Goal: Task Accomplishment & Management: Complete application form

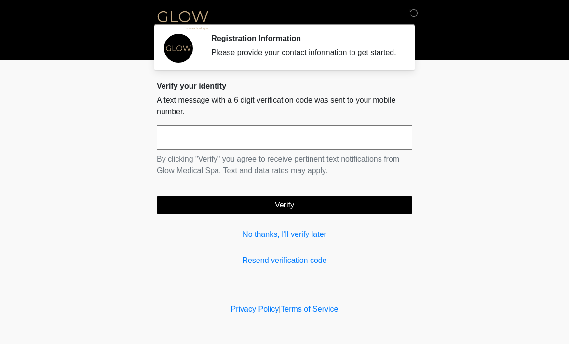
click at [227, 143] on input "text" at bounding box center [285, 137] width 256 height 24
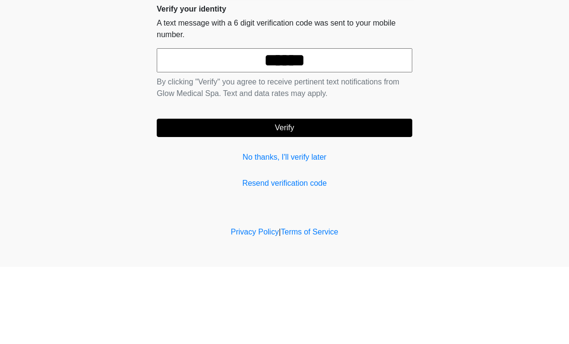
type input "******"
click at [309, 196] on button "Verify" at bounding box center [285, 205] width 256 height 18
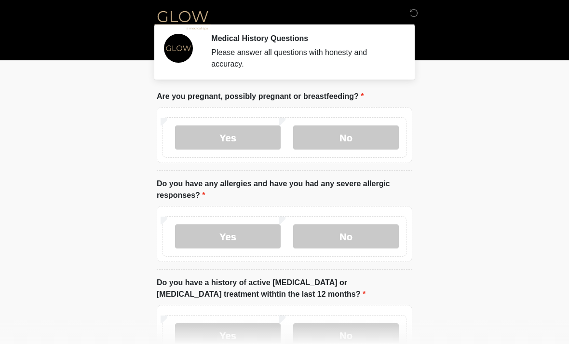
click at [359, 134] on label "No" at bounding box center [346, 137] width 106 height 24
click at [358, 237] on label "No" at bounding box center [346, 236] width 106 height 24
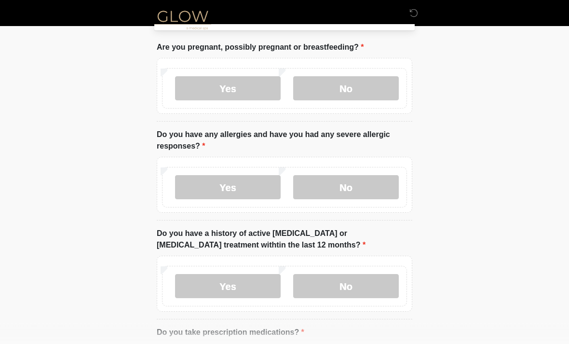
scroll to position [52, 0]
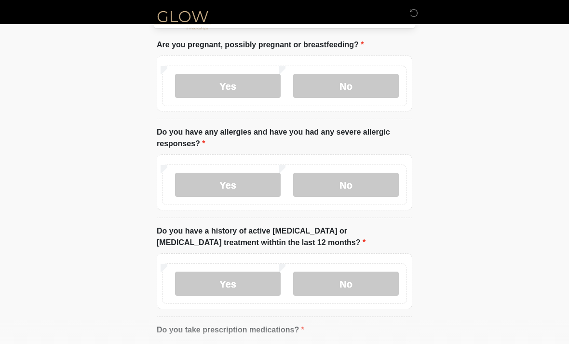
click at [366, 287] on label "No" at bounding box center [346, 283] width 106 height 24
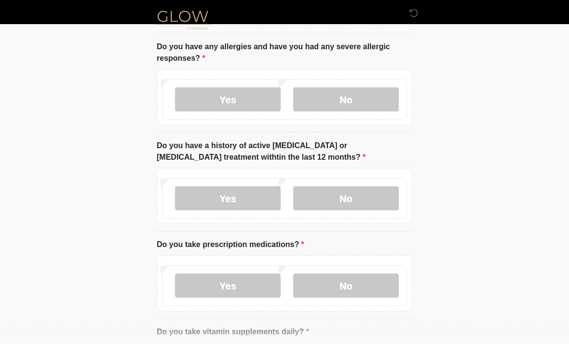
click at [349, 285] on label "No" at bounding box center [346, 286] width 106 height 24
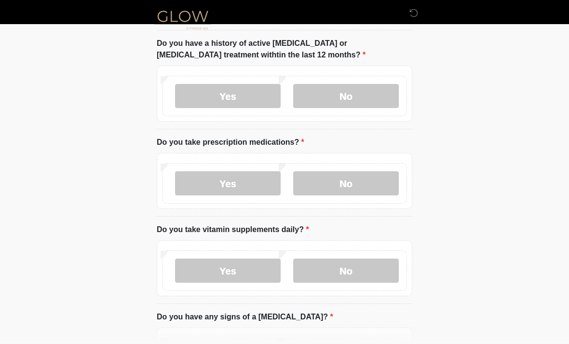
click at [347, 266] on label "No" at bounding box center [346, 271] width 106 height 24
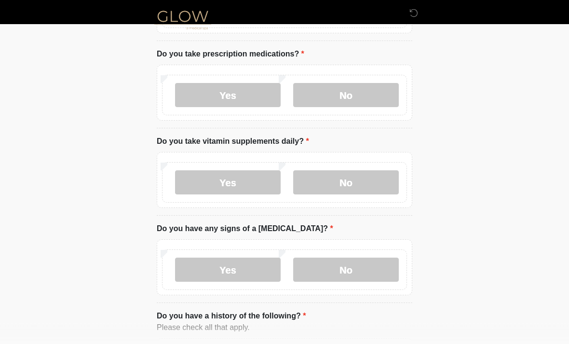
click at [347, 270] on label "No" at bounding box center [346, 270] width 106 height 24
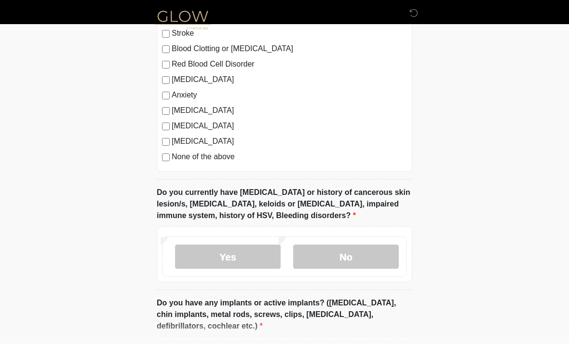
scroll to position [692, 0]
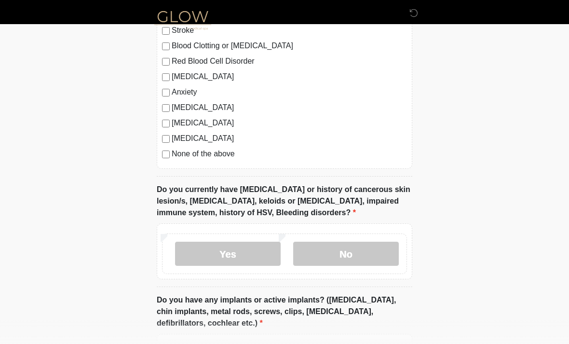
click at [367, 251] on label "No" at bounding box center [346, 254] width 106 height 24
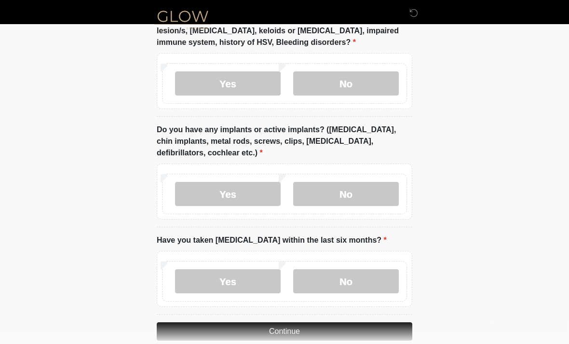
scroll to position [869, 0]
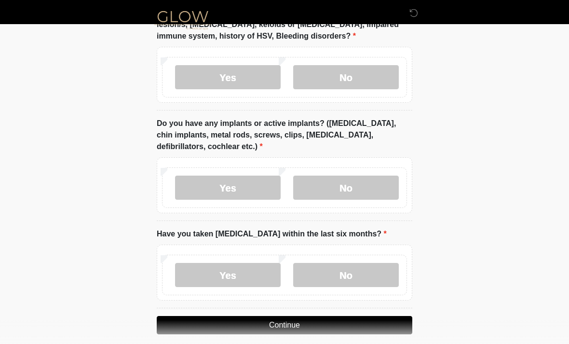
click at [368, 187] on label "No" at bounding box center [346, 187] width 106 height 24
click at [355, 279] on label "No" at bounding box center [346, 275] width 106 height 24
click at [321, 323] on button "Continue" at bounding box center [285, 325] width 256 height 18
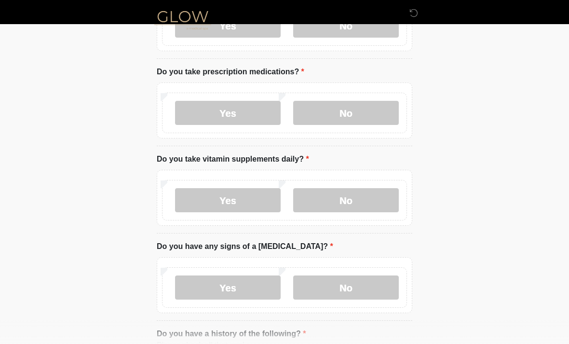
scroll to position [0, 0]
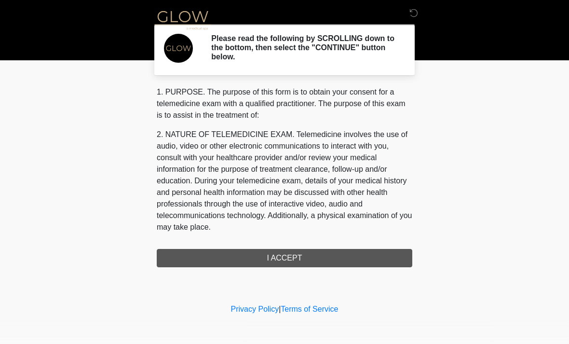
click at [288, 253] on div "1. PURPOSE. The purpose of this form is to obtain your consent for a telemedici…" at bounding box center [285, 176] width 256 height 181
click at [283, 259] on div "1. PURPOSE. The purpose of this form is to obtain your consent for a telemedici…" at bounding box center [285, 176] width 256 height 181
click at [282, 258] on div "1. PURPOSE. The purpose of this form is to obtain your consent for a telemedici…" at bounding box center [285, 176] width 256 height 181
click at [270, 51] on h2 "Please read the following by SCROLLING down to the bottom, then select the "CON…" at bounding box center [304, 48] width 187 height 28
click at [286, 264] on div "1. PURPOSE. The purpose of this form is to obtain your consent for a telemedici…" at bounding box center [285, 176] width 256 height 181
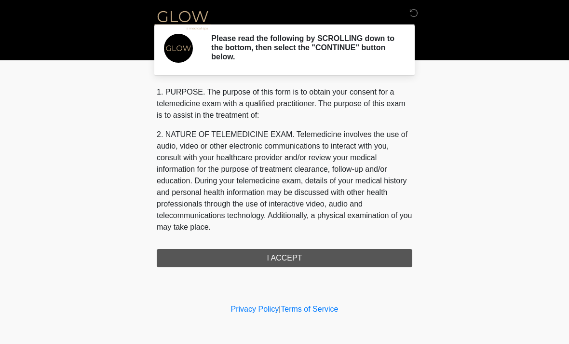
click at [281, 268] on div "‎ ‎ ‎ Please read the following by SCROLLING down to the bottom, then select th…" at bounding box center [284, 151] width 289 height 282
click at [277, 262] on div "1. PURPOSE. The purpose of this form is to obtain your consent for a telemedici…" at bounding box center [285, 176] width 256 height 181
click at [287, 263] on div "1. PURPOSE. The purpose of this form is to obtain your consent for a telemedici…" at bounding box center [285, 176] width 256 height 181
click at [286, 263] on div "1. PURPOSE. The purpose of this form is to obtain your consent for a telemedici…" at bounding box center [285, 176] width 256 height 181
click at [283, 257] on div "1. PURPOSE. The purpose of this form is to obtain your consent for a telemedici…" at bounding box center [285, 176] width 256 height 181
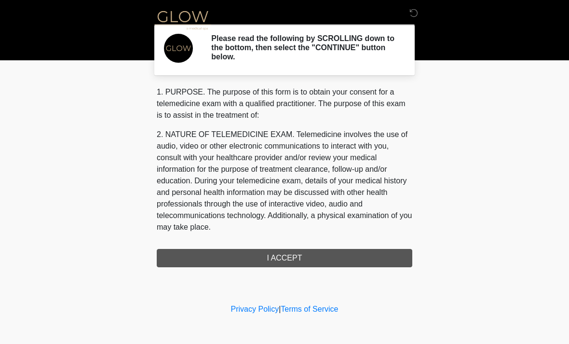
click at [283, 257] on div "1. PURPOSE. The purpose of this form is to obtain your consent for a telemedici…" at bounding box center [285, 176] width 256 height 181
click at [276, 262] on div "1. PURPOSE. The purpose of this form is to obtain your consent for a telemedici…" at bounding box center [285, 176] width 256 height 181
click at [277, 262] on div "1. PURPOSE. The purpose of this form is to obtain your consent for a telemedici…" at bounding box center [285, 176] width 256 height 181
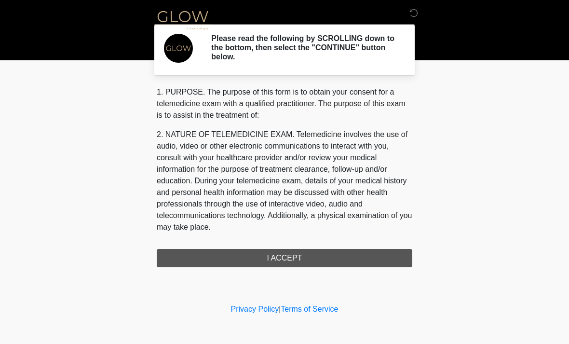
click at [418, 16] on icon at bounding box center [413, 13] width 9 height 9
click at [286, 260] on div "1. PURPOSE. The purpose of this form is to obtain your consent for a telemedici…" at bounding box center [285, 176] width 256 height 181
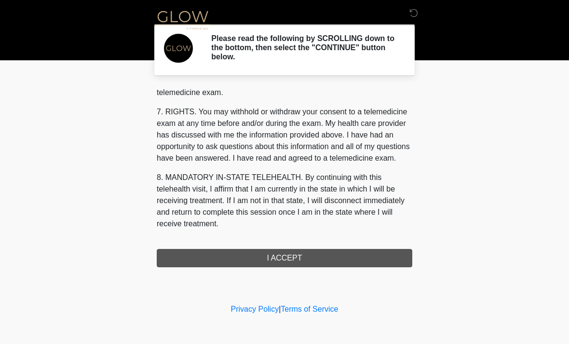
scroll to position [408, 0]
click at [295, 256] on button "I ACCEPT" at bounding box center [285, 258] width 256 height 18
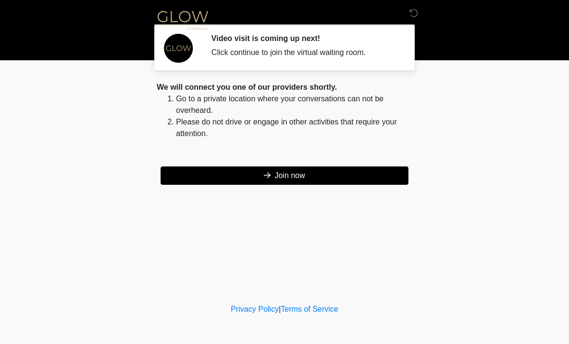
click at [294, 175] on button "Join now" at bounding box center [285, 175] width 248 height 18
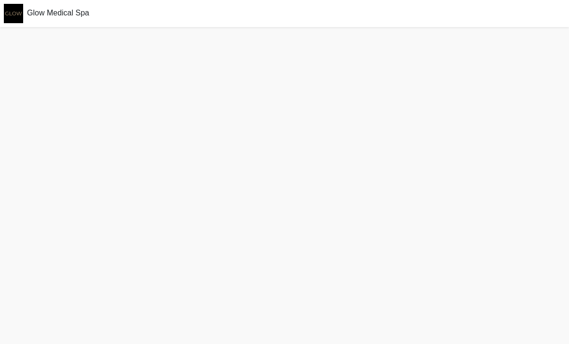
scroll to position [3, 0]
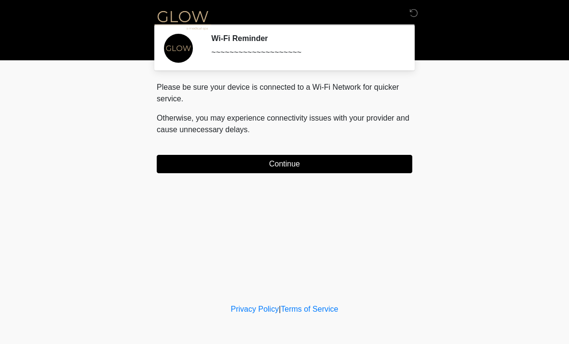
click at [367, 168] on button "Continue" at bounding box center [285, 164] width 256 height 18
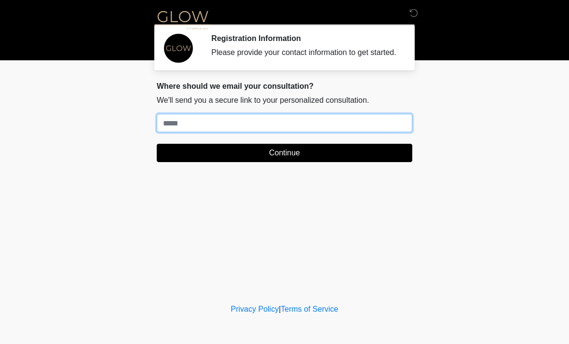
click at [257, 132] on input "Where should we email your treatment plan?" at bounding box center [285, 123] width 256 height 18
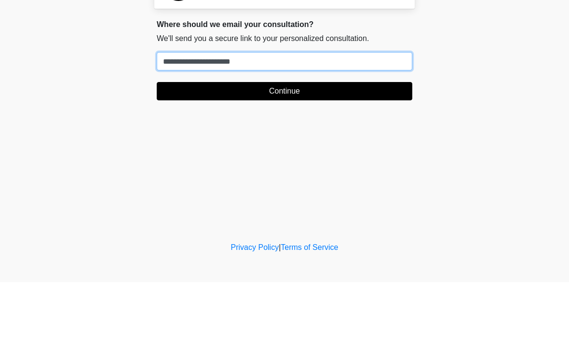
type input "**********"
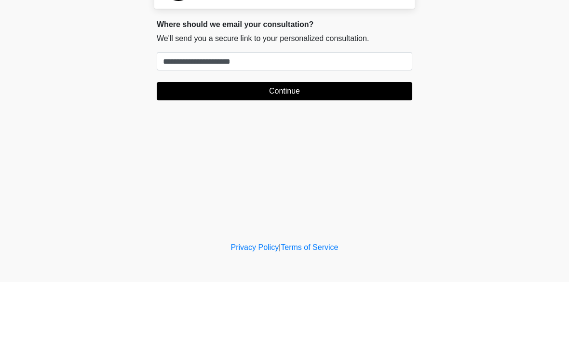
click at [337, 144] on button "Continue" at bounding box center [285, 153] width 256 height 18
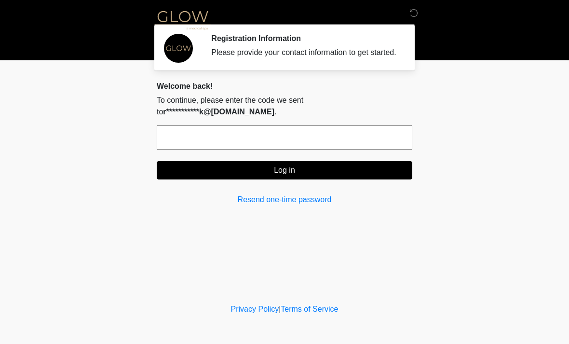
click at [318, 148] on input "text" at bounding box center [285, 137] width 256 height 24
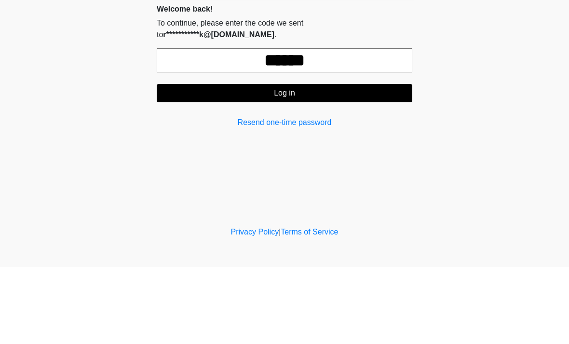
type input "******"
click at [325, 161] on button "Log in" at bounding box center [285, 170] width 256 height 18
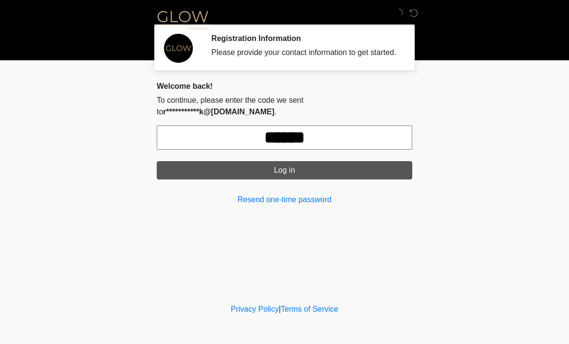
click at [340, 179] on button "Log in" at bounding box center [285, 170] width 256 height 18
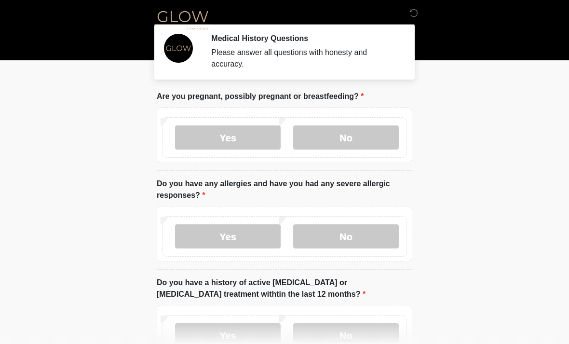
click at [365, 143] on label "No" at bounding box center [346, 137] width 106 height 24
click at [360, 243] on label "No" at bounding box center [346, 236] width 106 height 24
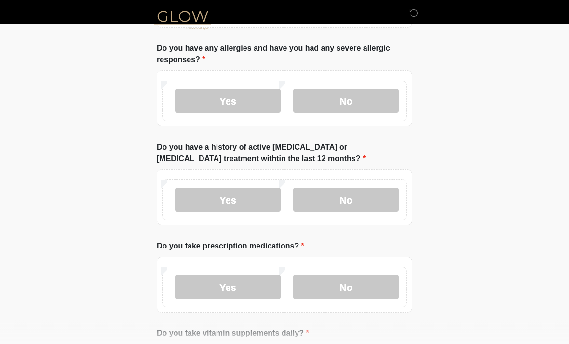
scroll to position [165, 0]
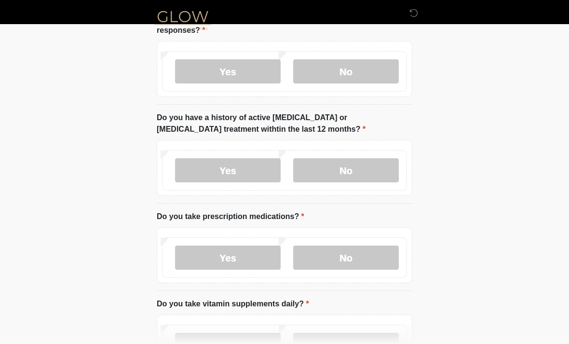
click at [370, 171] on label "No" at bounding box center [346, 170] width 106 height 24
click at [249, 261] on label "Yes" at bounding box center [228, 257] width 106 height 24
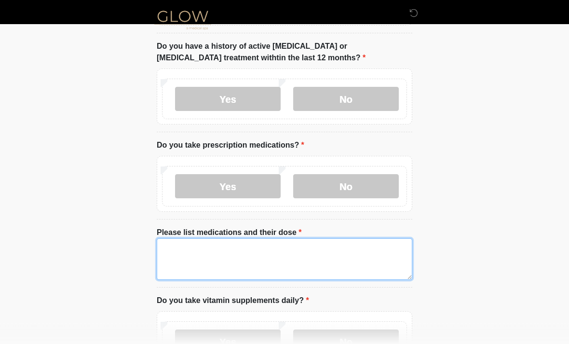
click at [228, 256] on textarea "Please list medications and their dose" at bounding box center [285, 259] width 256 height 41
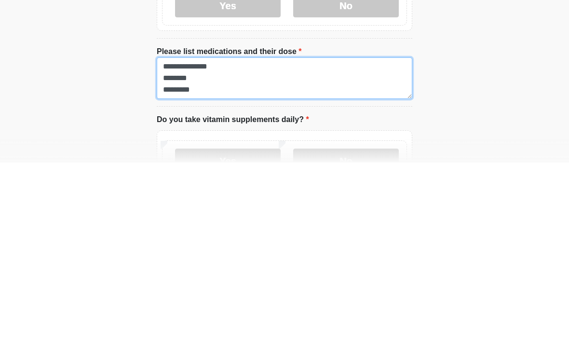
scroll to position [249, 0]
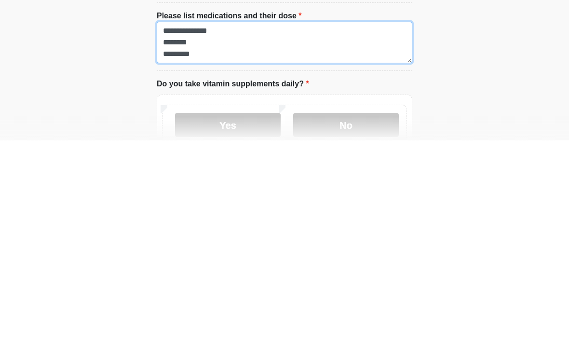
type textarea "**********"
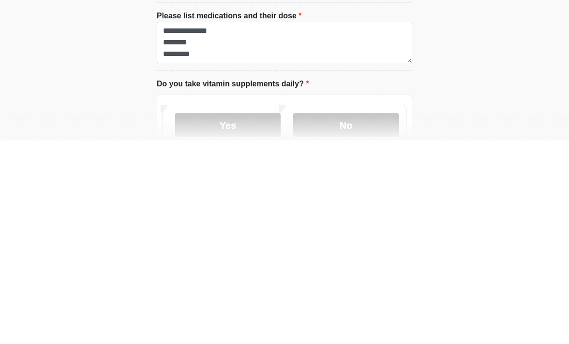
click at [249, 316] on label "Yes" at bounding box center [228, 328] width 106 height 24
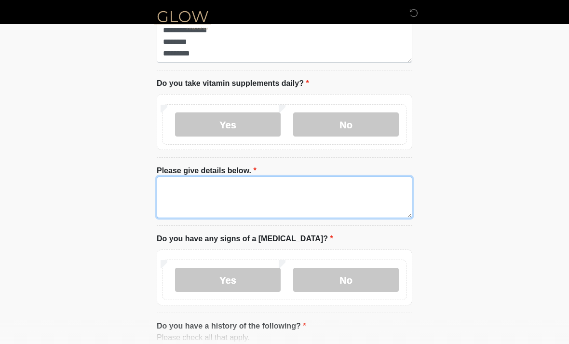
click at [279, 199] on textarea "Please give details below." at bounding box center [285, 196] width 256 height 41
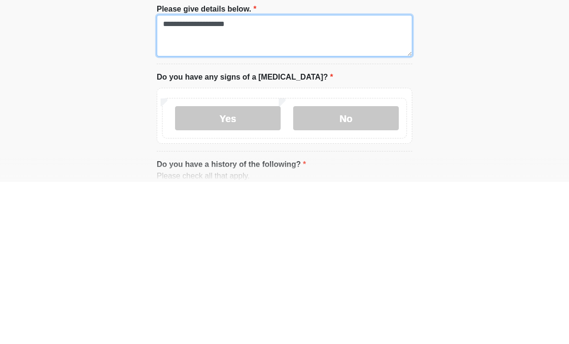
type textarea "**********"
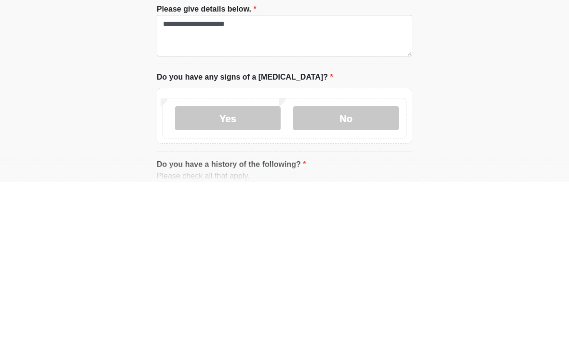
click at [371, 268] on label "No" at bounding box center [346, 280] width 106 height 24
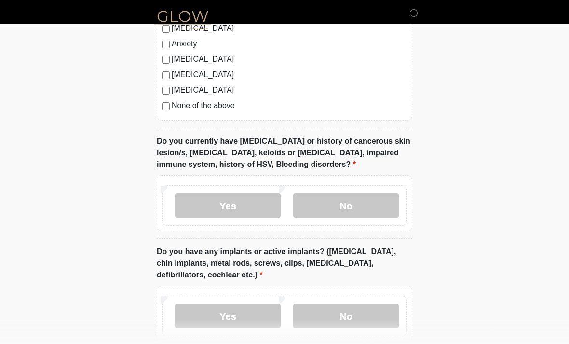
scroll to position [877, 0]
click at [377, 207] on label "No" at bounding box center [346, 205] width 106 height 24
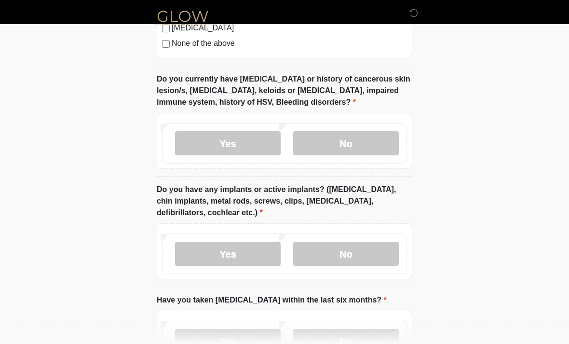
scroll to position [939, 0]
click at [386, 250] on label "No" at bounding box center [346, 254] width 106 height 24
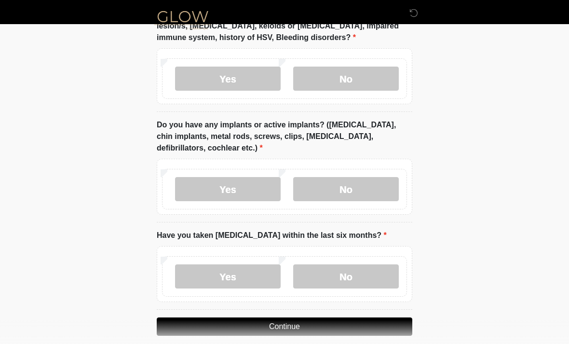
scroll to position [1013, 0]
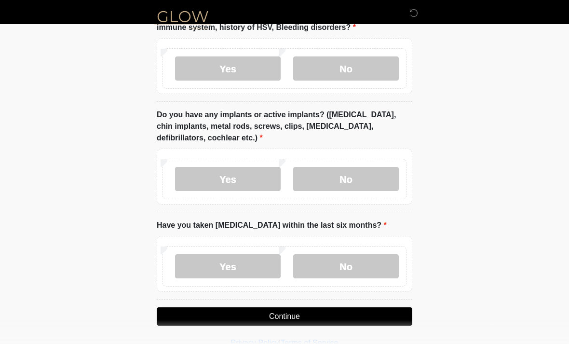
click at [373, 265] on label "No" at bounding box center [346, 266] width 106 height 24
click at [355, 316] on button "Continue" at bounding box center [285, 316] width 256 height 18
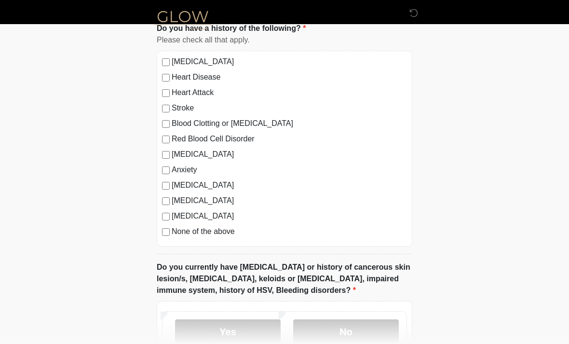
scroll to position [0, 0]
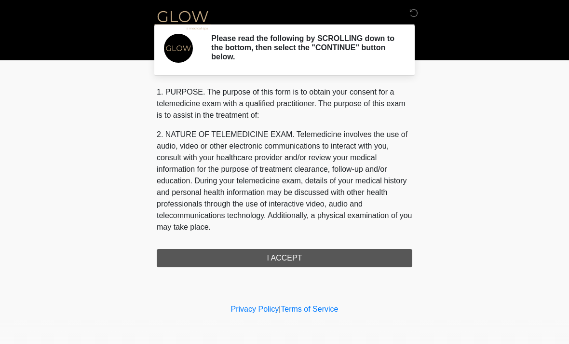
click at [350, 257] on div "1. PURPOSE. The purpose of this form is to obtain your consent for a telemedici…" at bounding box center [285, 176] width 256 height 181
click at [311, 261] on div "1. PURPOSE. The purpose of this form is to obtain your consent for a telemedici…" at bounding box center [285, 176] width 256 height 181
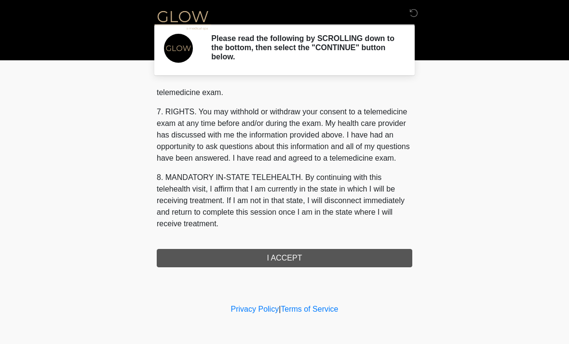
scroll to position [408, 0]
click at [316, 262] on button "I ACCEPT" at bounding box center [285, 258] width 256 height 18
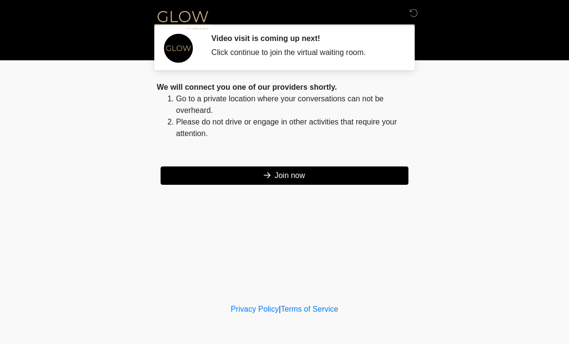
click at [330, 183] on button "Join now" at bounding box center [285, 175] width 248 height 18
click at [305, 178] on button "Join now" at bounding box center [285, 175] width 248 height 18
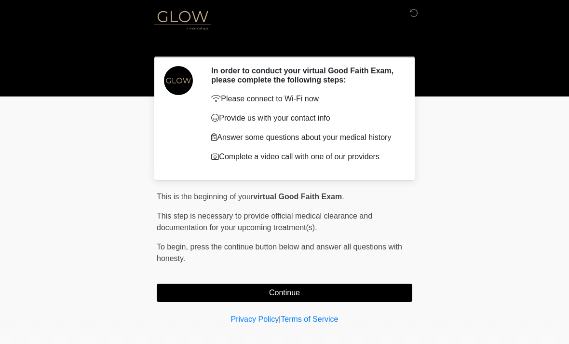
click at [197, 297] on button "Continue" at bounding box center [285, 292] width 256 height 18
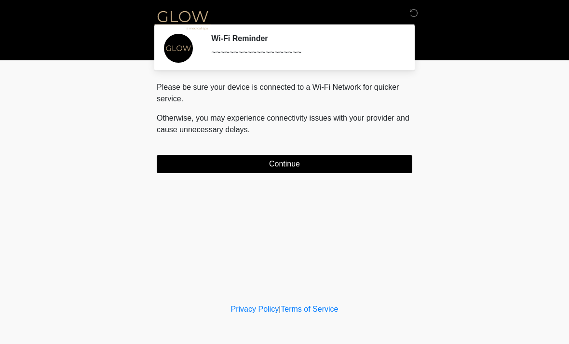
click at [187, 172] on button "Continue" at bounding box center [285, 164] width 256 height 18
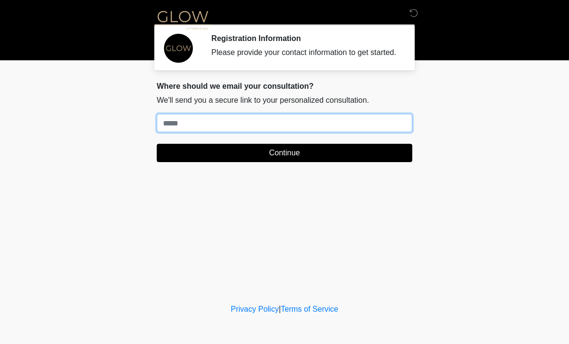
click at [181, 132] on input "Where should we email your treatment plan?" at bounding box center [285, 123] width 256 height 18
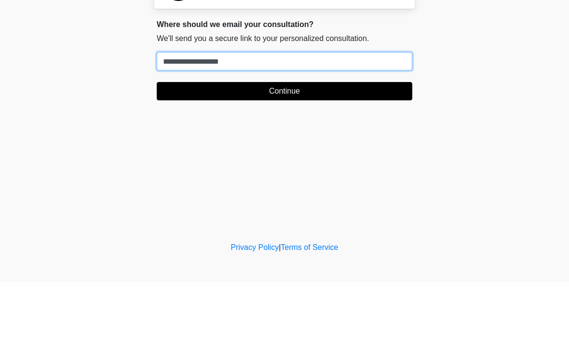
type input "**********"
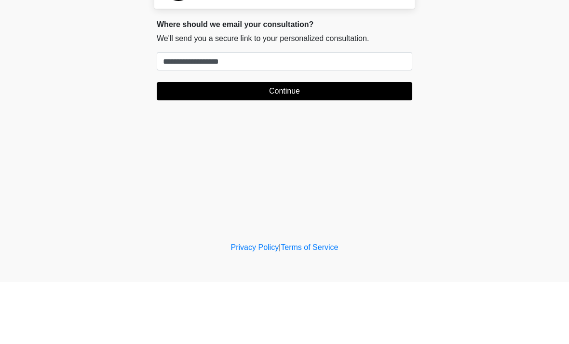
click at [299, 144] on button "Continue" at bounding box center [285, 153] width 256 height 18
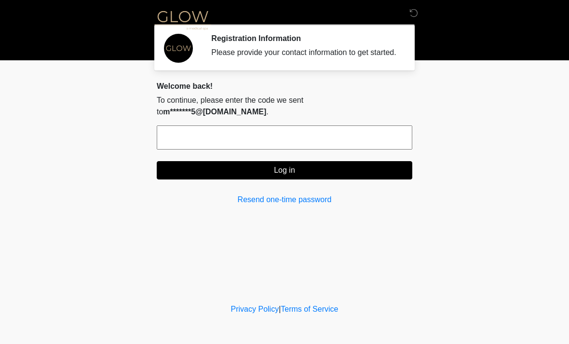
click at [171, 145] on input "text" at bounding box center [285, 137] width 256 height 24
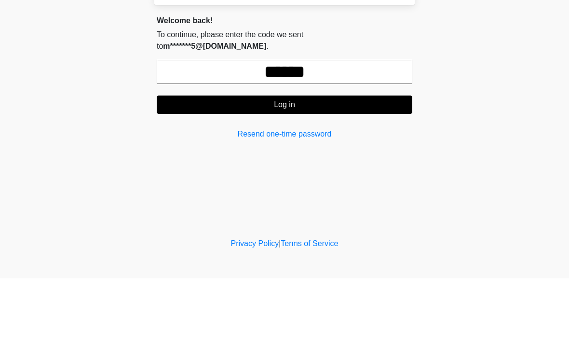
type input "******"
click at [255, 161] on button "Log in" at bounding box center [285, 170] width 256 height 18
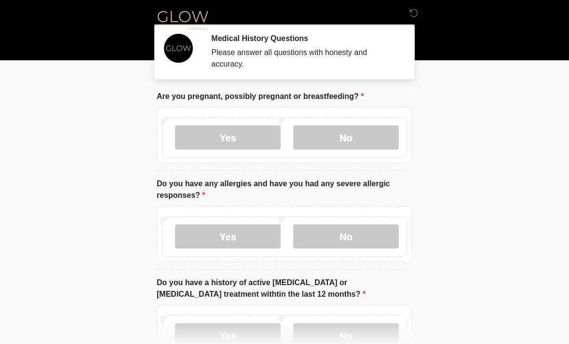
click at [371, 137] on label "No" at bounding box center [346, 137] width 106 height 24
click at [367, 239] on label "No" at bounding box center [346, 236] width 106 height 24
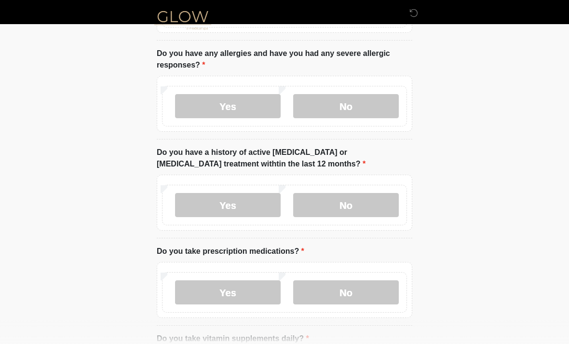
scroll to position [132, 0]
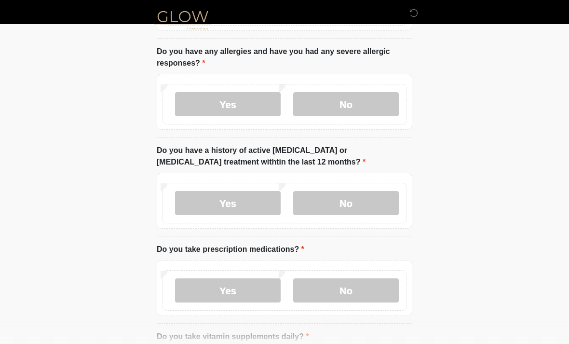
click at [381, 208] on label "No" at bounding box center [346, 203] width 106 height 24
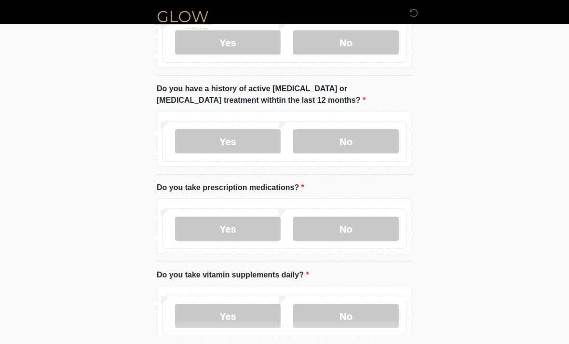
click at [373, 237] on label "No" at bounding box center [346, 228] width 106 height 24
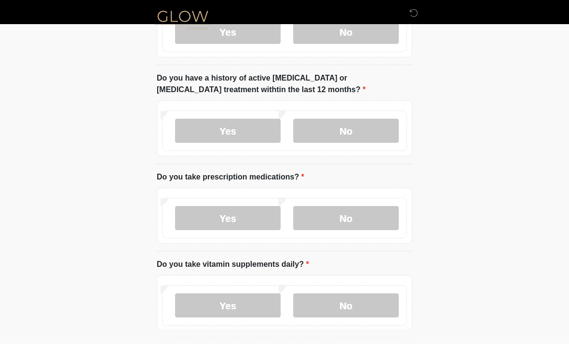
scroll to position [253, 0]
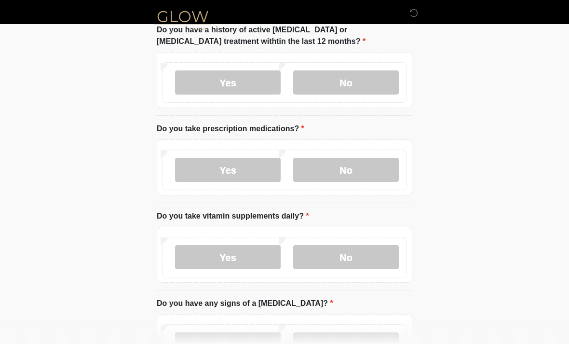
click at [371, 263] on label "No" at bounding box center [346, 257] width 106 height 24
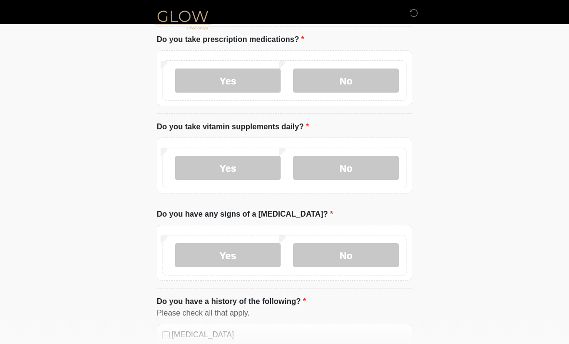
click at [373, 261] on label "No" at bounding box center [346, 255] width 106 height 24
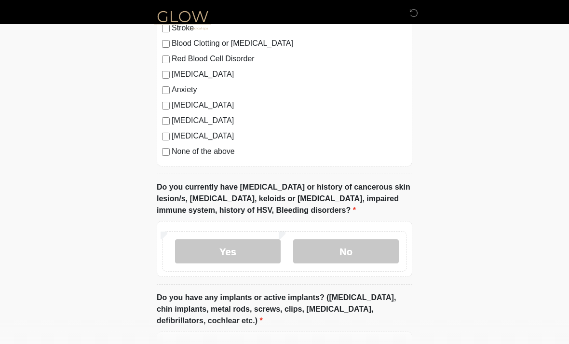
scroll to position [698, 0]
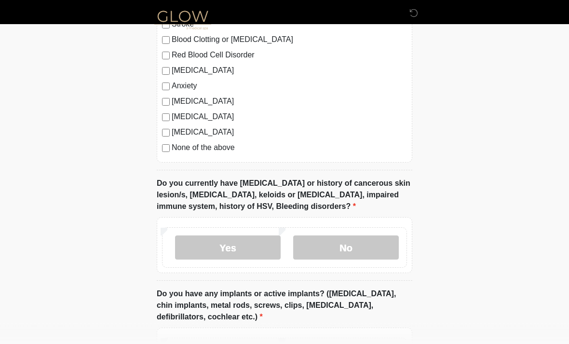
click at [378, 238] on label "No" at bounding box center [346, 248] width 106 height 24
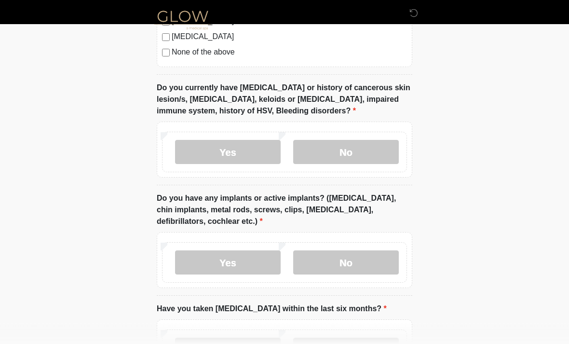
scroll to position [795, 0]
click at [379, 263] on label "No" at bounding box center [346, 262] width 106 height 24
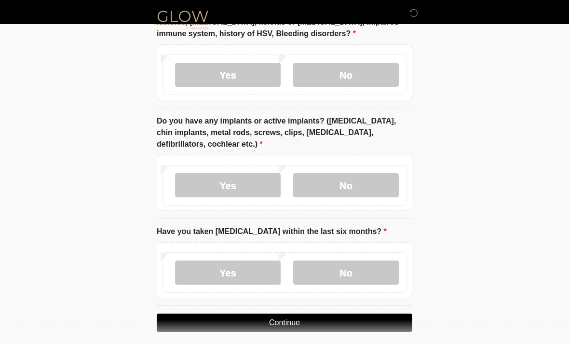
click at [371, 278] on label "No" at bounding box center [346, 273] width 106 height 24
click at [337, 325] on button "Continue" at bounding box center [285, 322] width 256 height 18
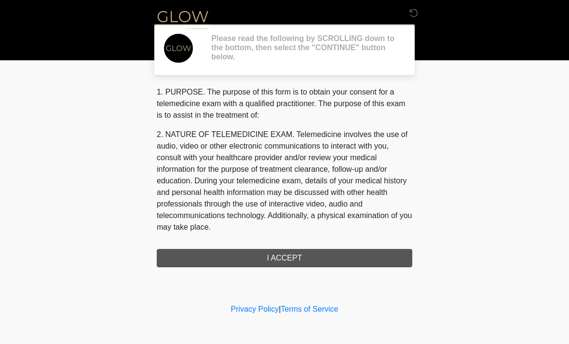
scroll to position [0, 0]
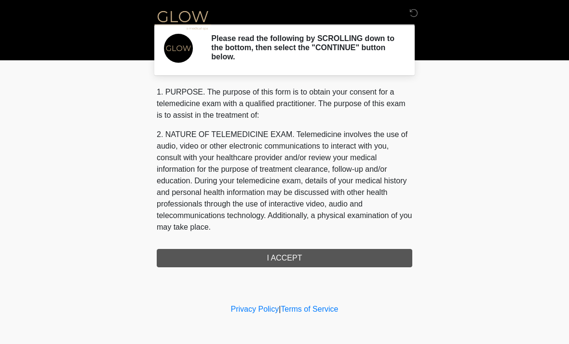
click at [326, 256] on div "1. PURPOSE. The purpose of this form is to obtain your consent for a telemedici…" at bounding box center [285, 176] width 256 height 181
click at [294, 260] on div "1. PURPOSE. The purpose of this form is to obtain your consent for a telemedici…" at bounding box center [285, 176] width 256 height 181
click at [290, 257] on div "1. PURPOSE. The purpose of this form is to obtain your consent for a telemedici…" at bounding box center [285, 176] width 256 height 181
click at [300, 126] on div "1. PURPOSE. The purpose of this form is to obtain your consent for a telemedici…" at bounding box center [285, 161] width 256 height 151
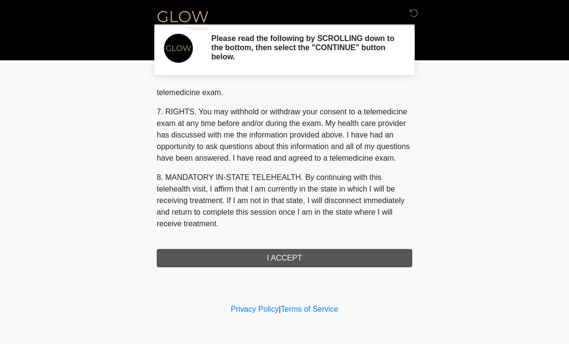
click at [364, 267] on div "‎ ‎ ‎ Please read the following by SCROLLING down to the bottom, then select th…" at bounding box center [284, 151] width 289 height 282
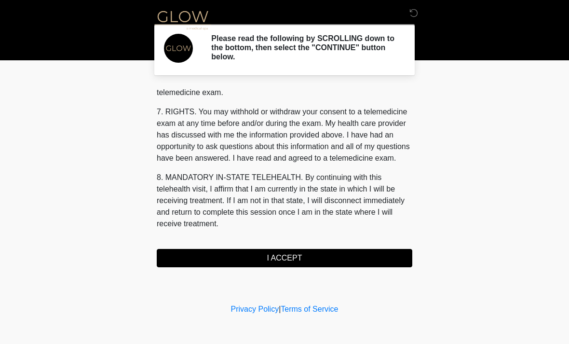
click at [360, 258] on button "I ACCEPT" at bounding box center [285, 258] width 256 height 18
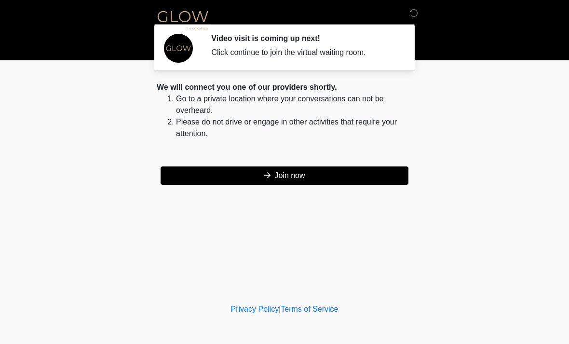
click at [363, 179] on button "Join now" at bounding box center [285, 175] width 248 height 18
